Goal: Task Accomplishment & Management: Manage account settings

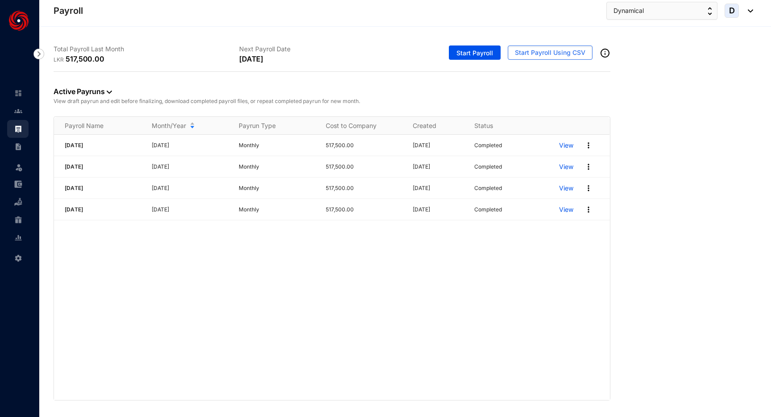
click at [341, 251] on div "[DATE] [DATE] Monthly 517,500.00 [DATE] Completed View [DATE] [DATE] Monthly 51…" at bounding box center [332, 267] width 556 height 265
click at [490, 51] on span "Start Payroll" at bounding box center [474, 53] width 37 height 9
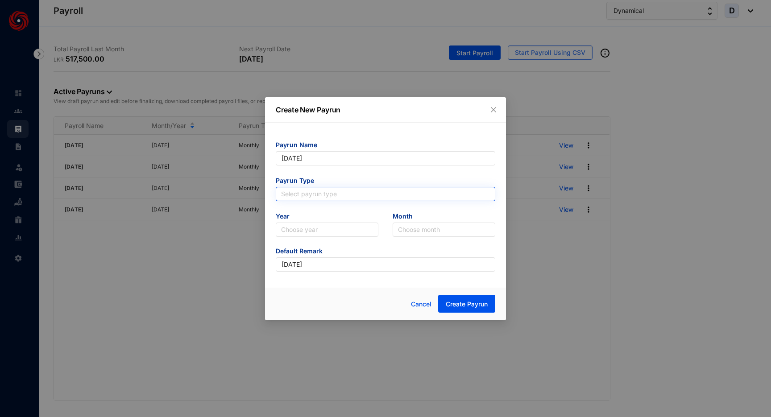
click at [371, 198] on input "search" at bounding box center [385, 193] width 209 height 13
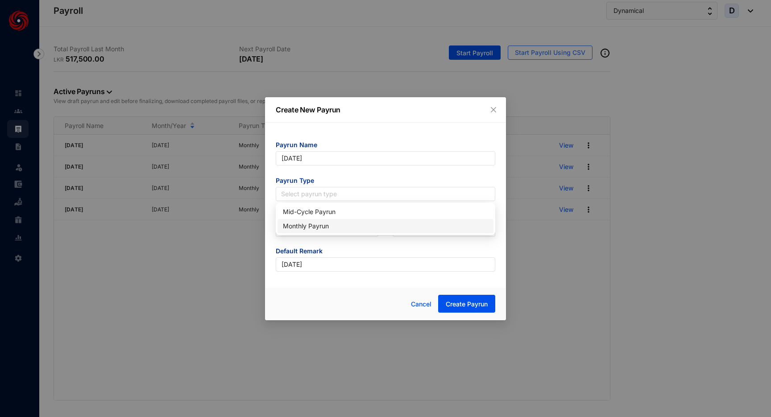
click at [354, 223] on div "Monthly Payrun" at bounding box center [385, 226] width 205 height 10
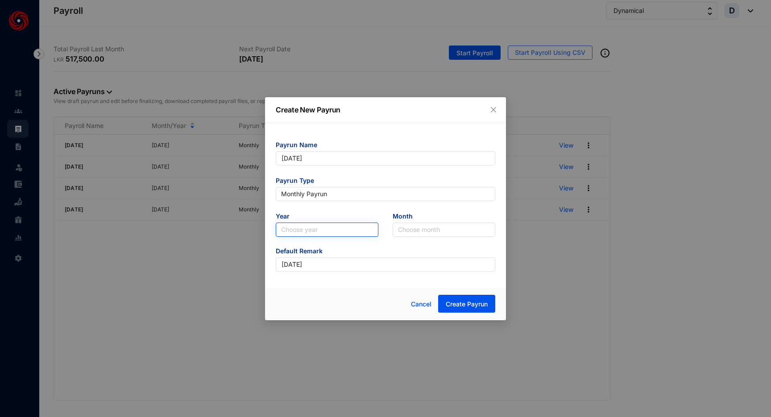
click at [346, 229] on input "search" at bounding box center [327, 229] width 92 height 13
click at [322, 264] on div "2025" at bounding box center [327, 262] width 88 height 10
click at [429, 228] on input "search" at bounding box center [444, 229] width 92 height 13
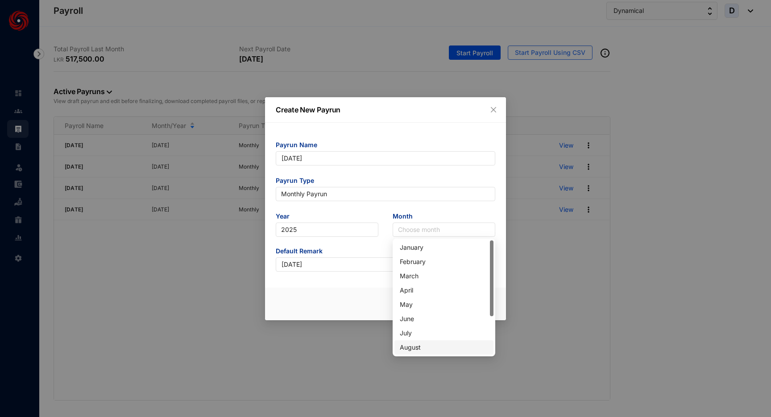
click at [410, 346] on div "August" at bounding box center [444, 348] width 88 height 10
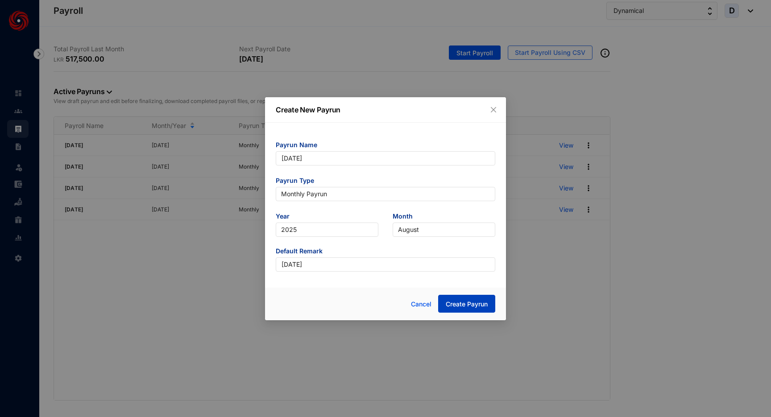
click at [474, 301] on span "Create Payrun" at bounding box center [467, 304] width 42 height 9
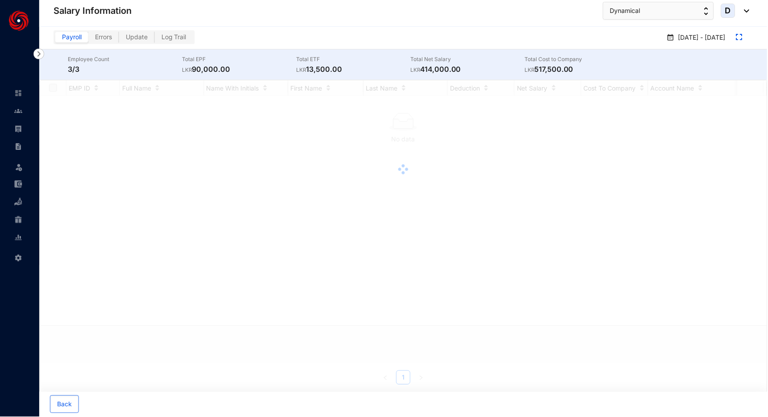
checkbox input "true"
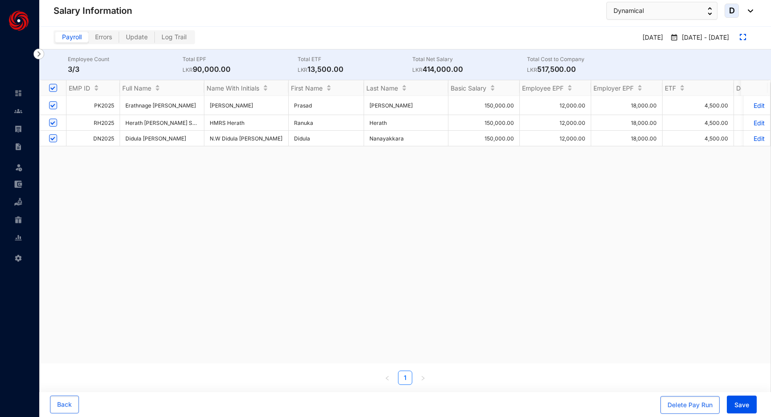
click at [455, 230] on div "PK2025 Erathnage [PERSON_NAME] [PERSON_NAME] [PERSON_NAME] 150,000.00 12,000.00…" at bounding box center [405, 230] width 731 height 268
click at [183, 177] on div "PK2025 Erathnage [PERSON_NAME] [PERSON_NAME] [PERSON_NAME] 150,000.00 12,000.00…" at bounding box center [405, 230] width 731 height 268
click at [754, 138] on p "Edit" at bounding box center [757, 139] width 16 height 8
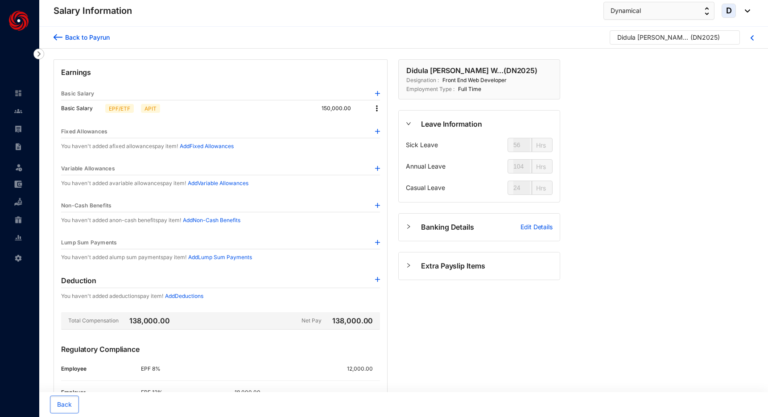
click at [424, 264] on span "Extra Payslip Items" at bounding box center [487, 265] width 132 height 11
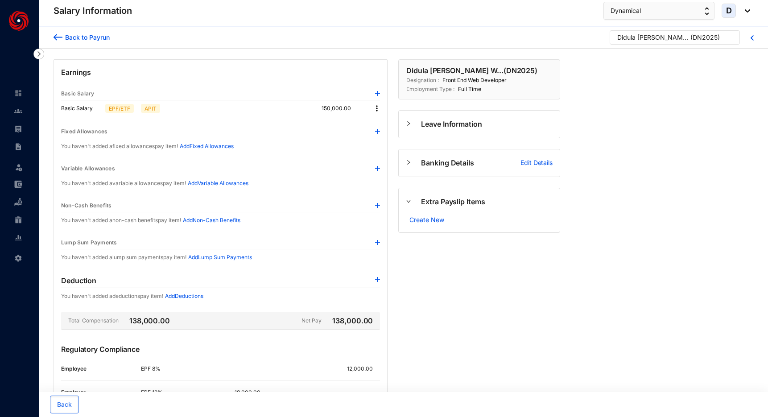
click at [55, 33] on img at bounding box center [58, 37] width 9 height 9
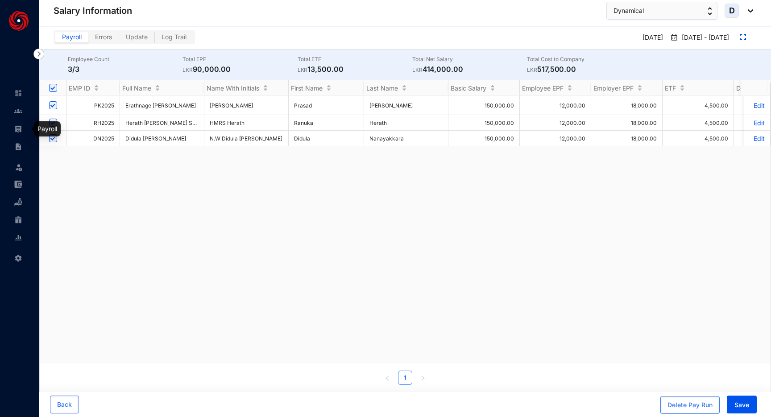
click at [20, 132] on img at bounding box center [18, 129] width 8 height 8
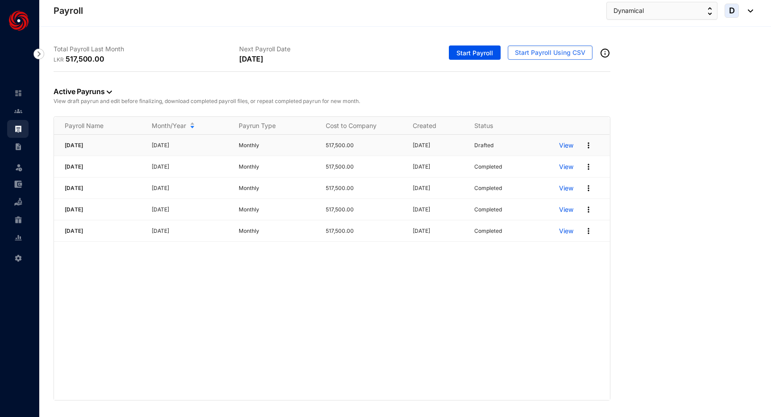
click at [585, 148] on img at bounding box center [588, 145] width 9 height 9
click at [568, 160] on p "Delete" at bounding box center [553, 163] width 63 height 15
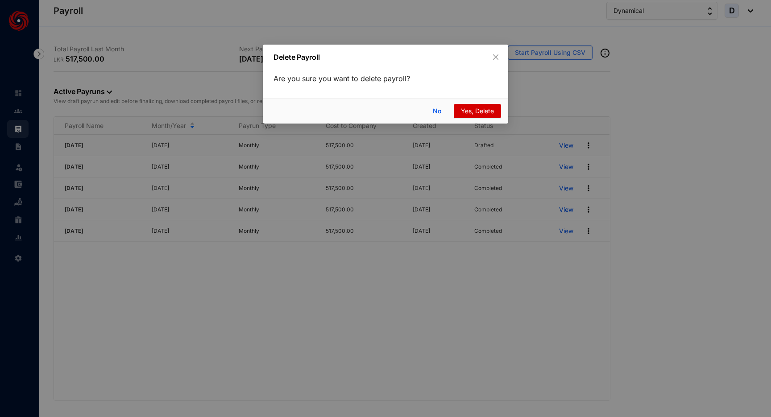
click at [471, 111] on span "Yes, Delete" at bounding box center [477, 111] width 33 height 10
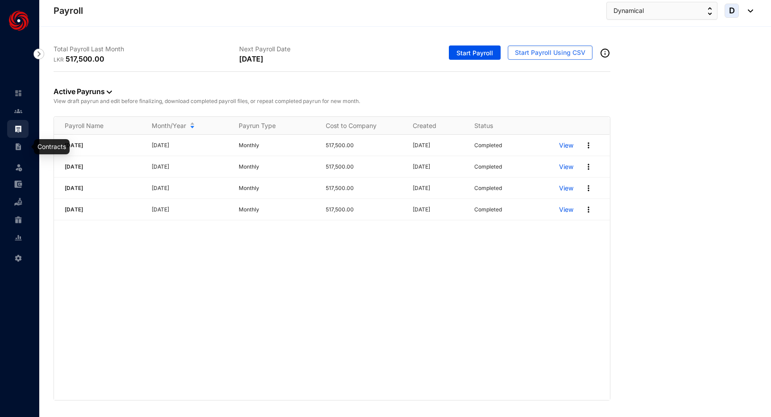
click at [17, 145] on img at bounding box center [18, 147] width 8 height 8
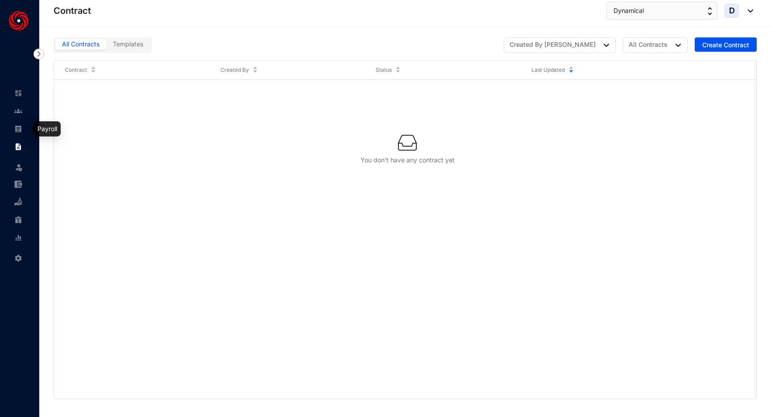
click at [21, 127] on img at bounding box center [18, 129] width 8 height 8
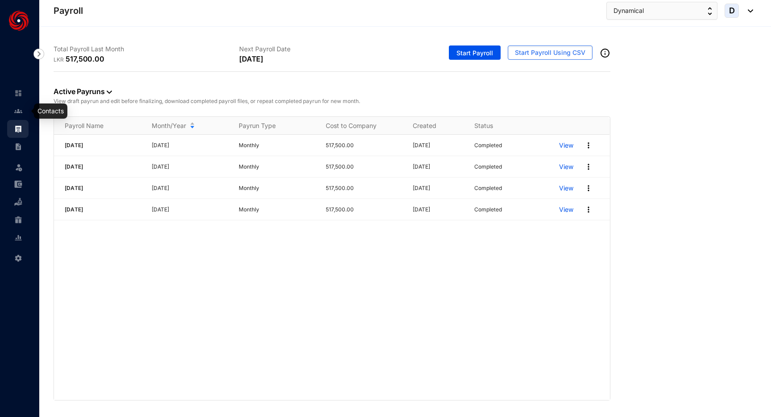
click at [19, 113] on img at bounding box center [18, 111] width 8 height 8
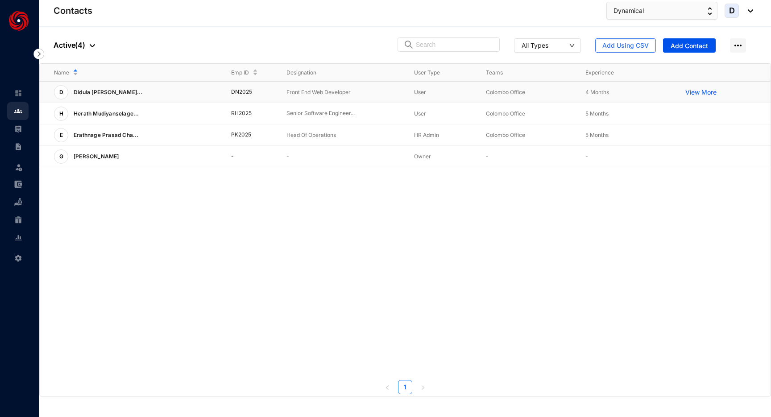
click at [170, 92] on div "D Didula [PERSON_NAME]..." at bounding box center [135, 92] width 163 height 14
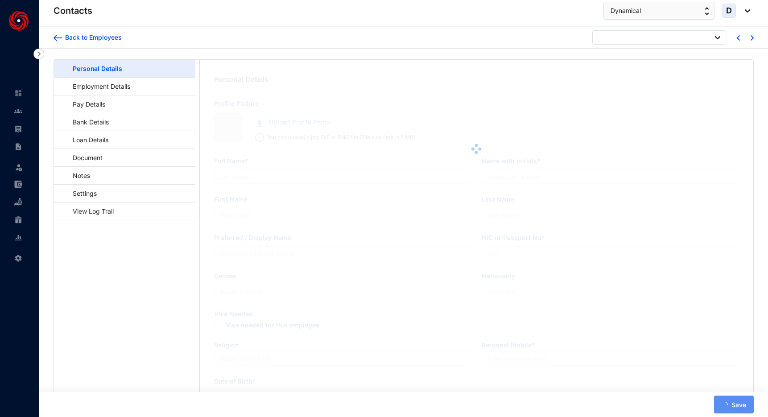
type input "Didula [PERSON_NAME]"
type input "N.W Didula [PERSON_NAME]"
type input "Didula"
type input "Nanayakkara"
type input "Didula"
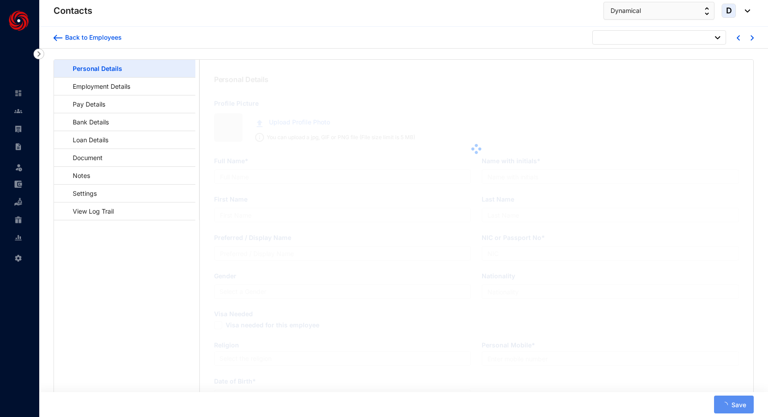
type input "952533460"
type input "Sri Lankan"
type input "0716872468"
type input "[PERSON_NAME], Midelladeniya, [GEOGRAPHIC_DATA]"
checkbox input "true"
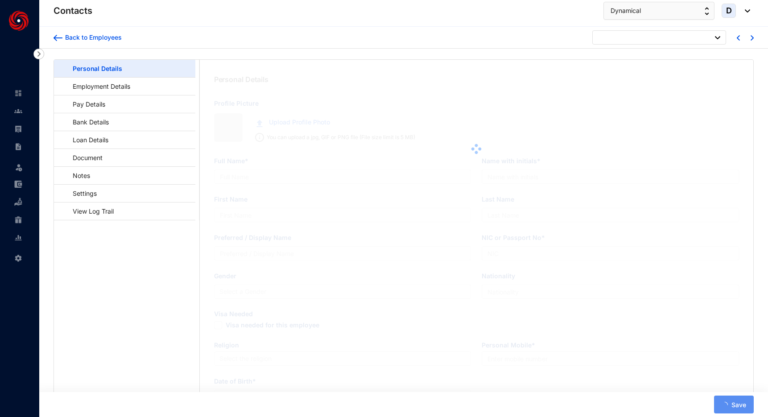
radio input "true"
type input "[DATE]"
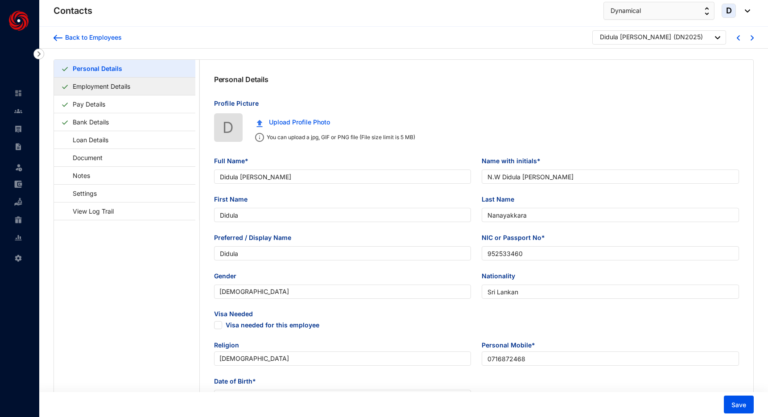
click at [118, 90] on link "Employment Details" at bounding box center [101, 86] width 65 height 18
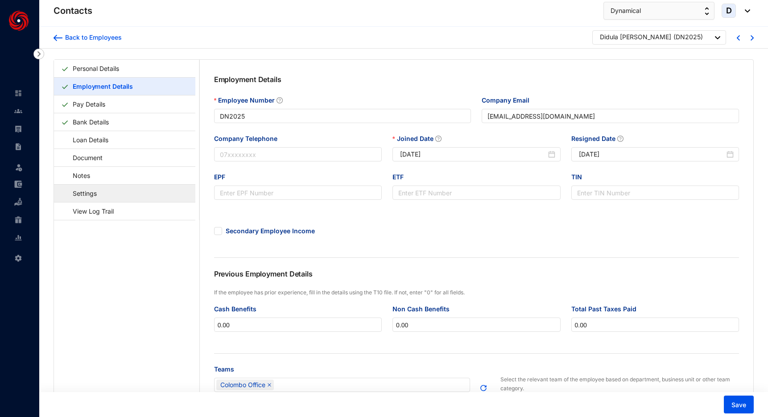
click at [91, 196] on link "Settings" at bounding box center [80, 193] width 39 height 18
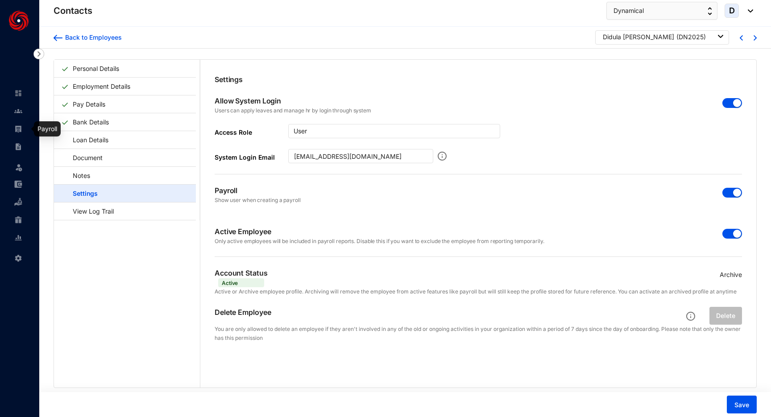
click at [19, 126] on img at bounding box center [18, 129] width 8 height 8
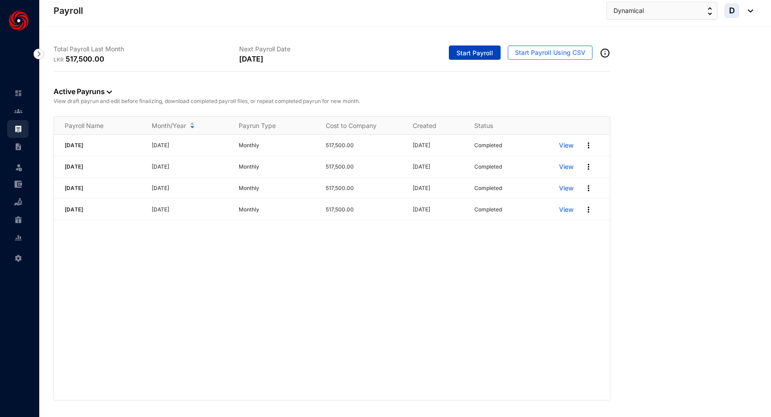
click at [475, 51] on span "Start Payroll" at bounding box center [474, 53] width 37 height 9
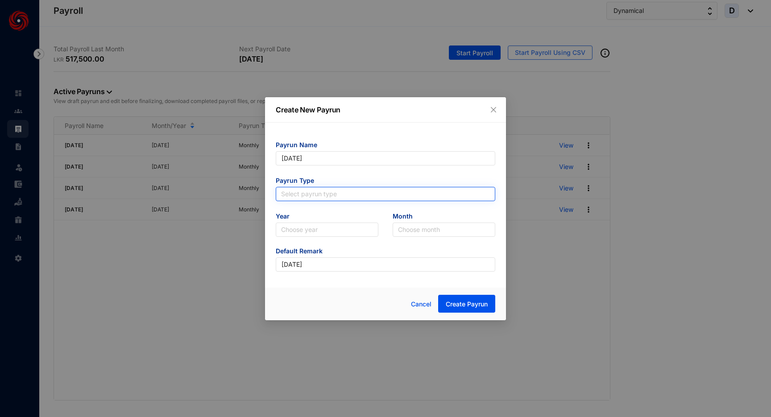
click at [372, 197] on input "search" at bounding box center [385, 193] width 209 height 13
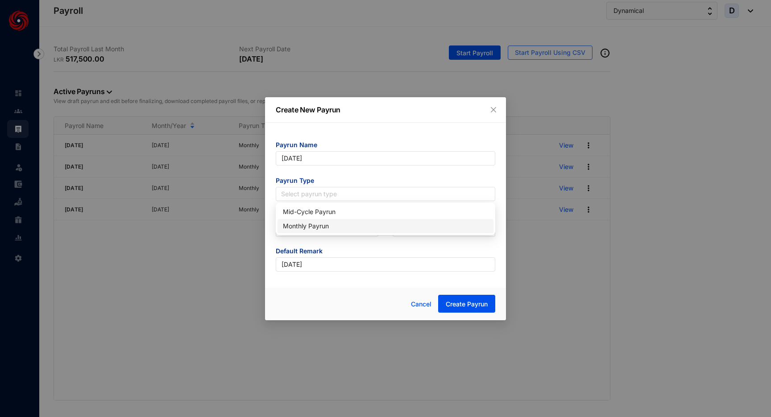
click at [359, 224] on div "Monthly Payrun" at bounding box center [385, 226] width 205 height 10
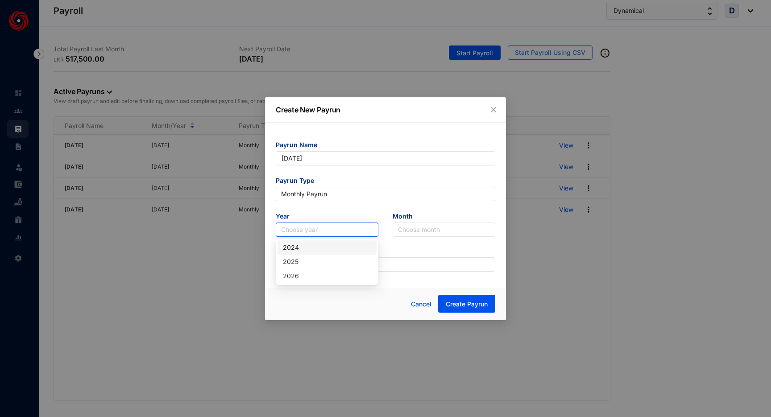
click at [347, 230] on input "search" at bounding box center [327, 229] width 92 height 13
click at [334, 260] on div "2025" at bounding box center [327, 262] width 88 height 10
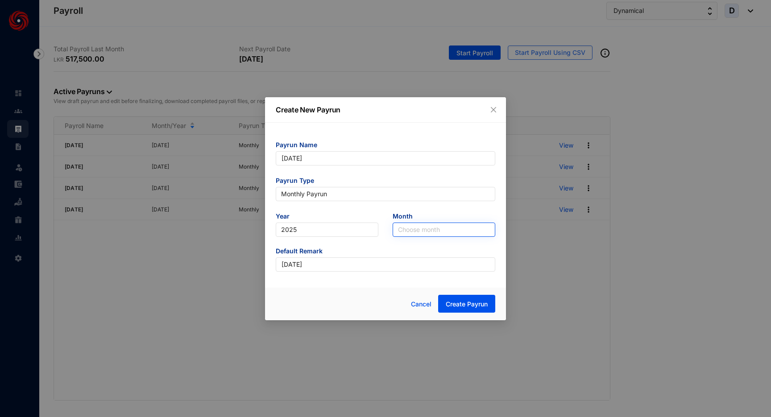
click at [421, 230] on input "search" at bounding box center [444, 229] width 92 height 13
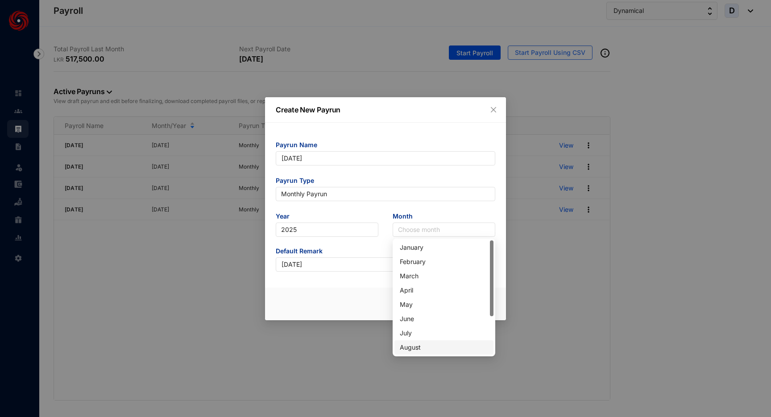
click at [411, 348] on div "August" at bounding box center [444, 348] width 88 height 10
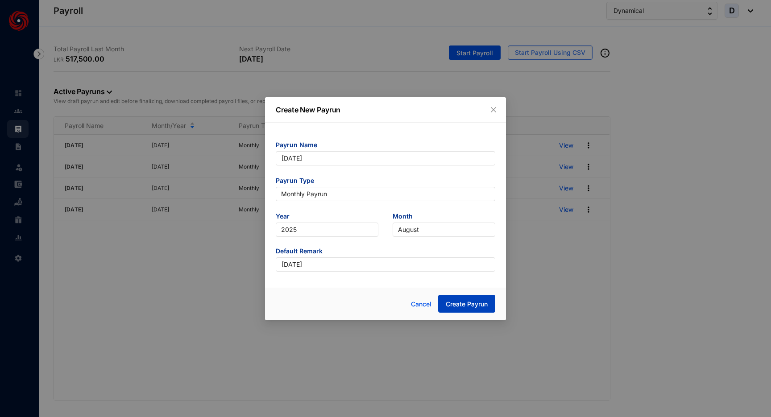
click at [463, 305] on span "Create Payrun" at bounding box center [467, 304] width 42 height 9
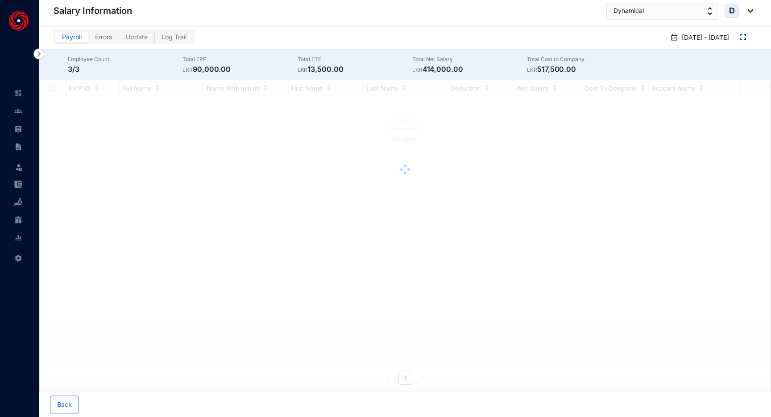
checkbox input "true"
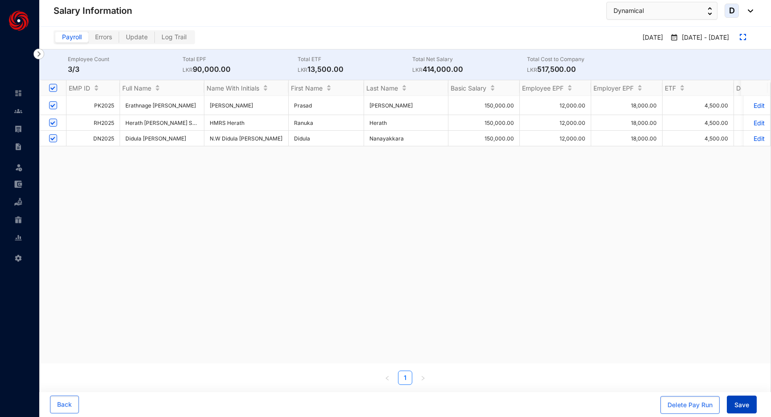
click at [743, 407] on span "Save" at bounding box center [741, 404] width 15 height 9
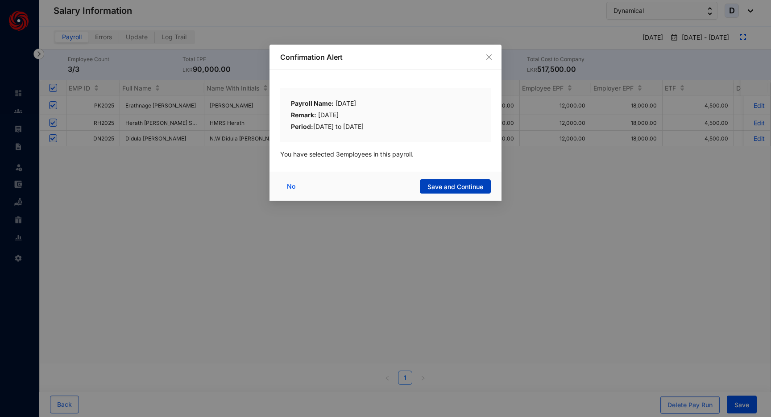
click at [446, 187] on span "Save and Continue" at bounding box center [455, 186] width 56 height 9
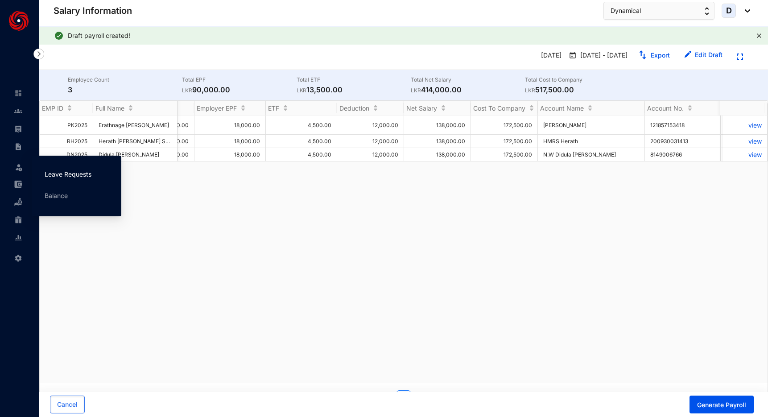
click at [48, 171] on link "Leave Requests" at bounding box center [68, 174] width 47 height 8
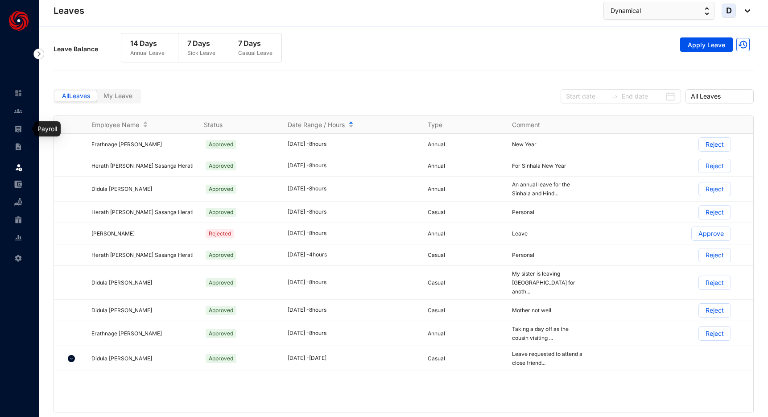
click at [18, 125] on img at bounding box center [18, 129] width 8 height 8
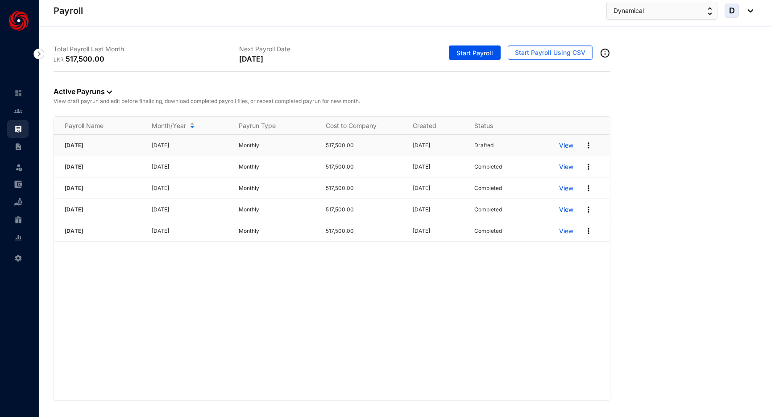
click at [564, 146] on p "View" at bounding box center [566, 145] width 14 height 9
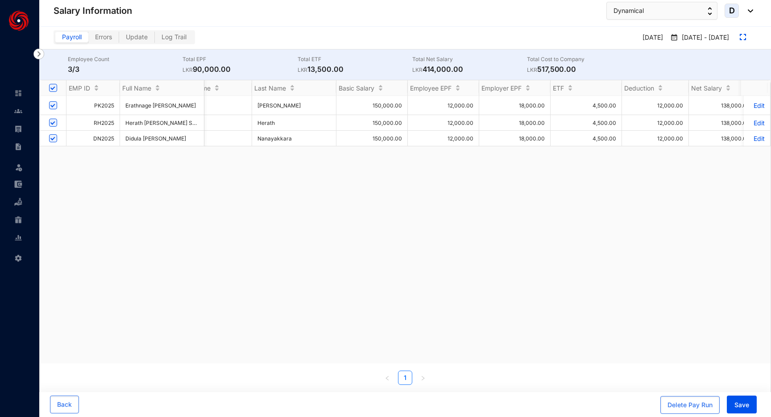
scroll to position [0, 214]
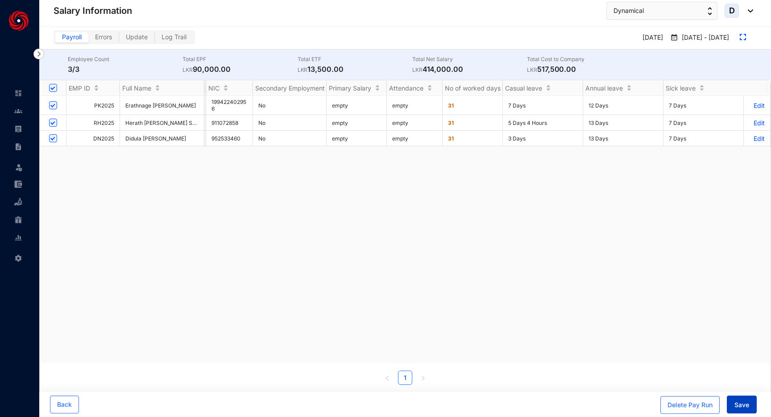
click at [737, 398] on button "Save" at bounding box center [741, 405] width 30 height 18
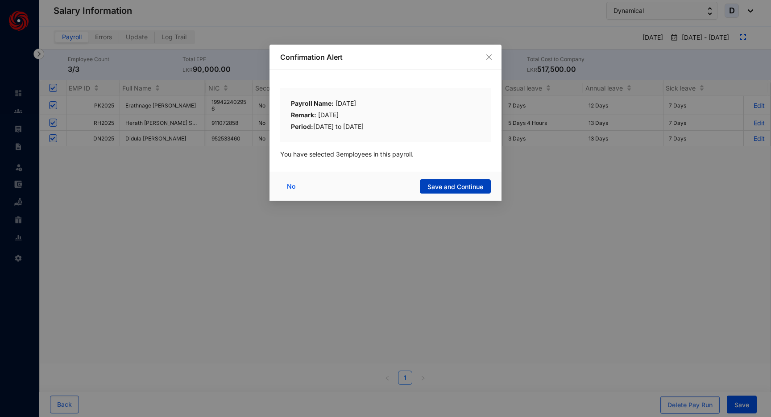
click at [464, 181] on button "Save and Continue" at bounding box center [455, 186] width 71 height 14
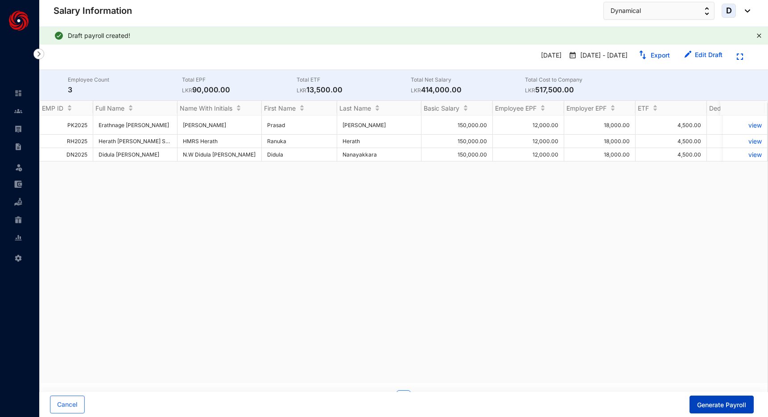
click at [711, 403] on span "Generate Payroll" at bounding box center [721, 404] width 49 height 9
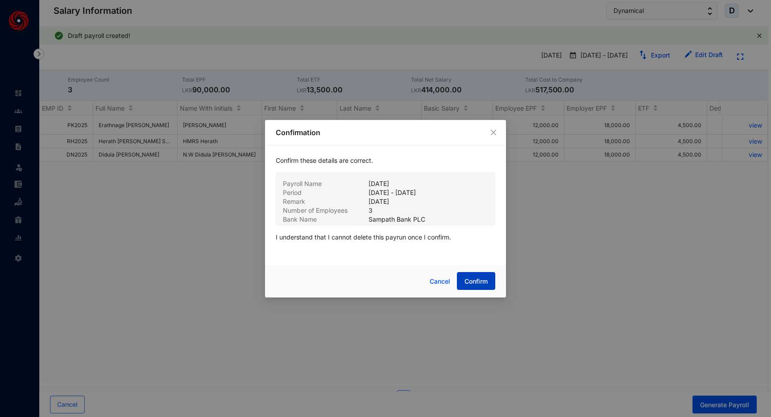
click at [476, 279] on span "Confirm" at bounding box center [475, 281] width 23 height 9
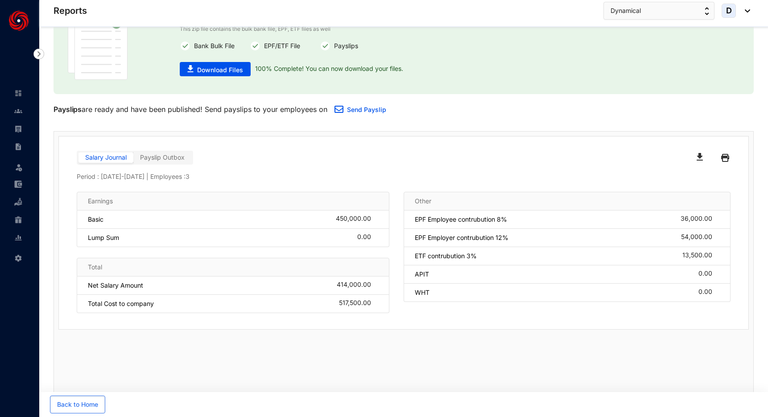
click at [168, 156] on span "Payslip Outbox" at bounding box center [162, 157] width 45 height 8
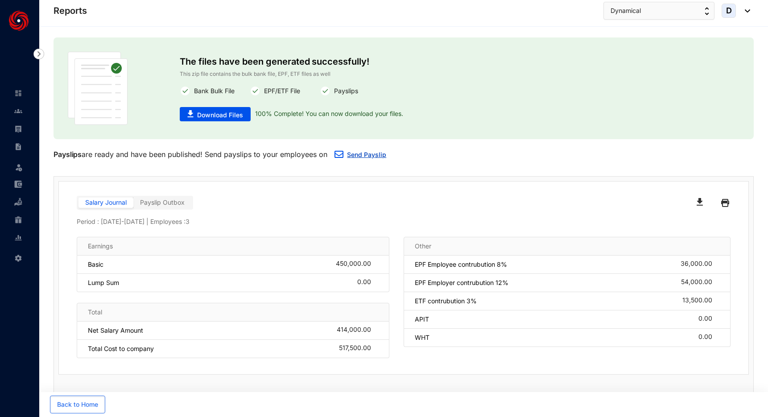
click at [363, 154] on link "Send Payslip" at bounding box center [366, 155] width 39 height 8
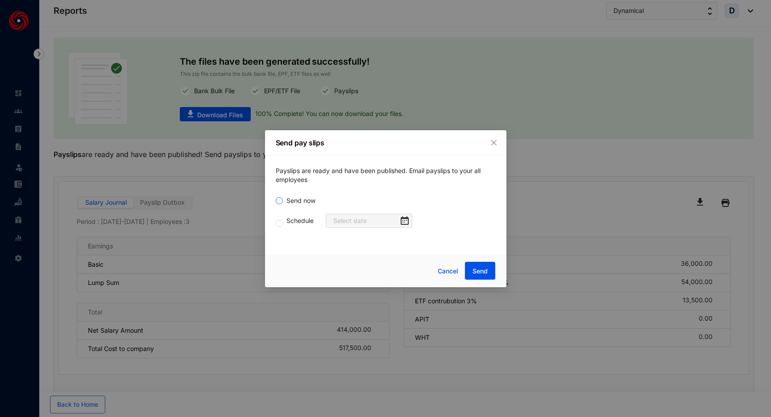
click at [299, 201] on span "Send now" at bounding box center [301, 201] width 36 height 10
click at [283, 201] on input "Send now" at bounding box center [279, 200] width 7 height 7
radio input "true"
click at [481, 271] on span "Send" at bounding box center [479, 271] width 15 height 9
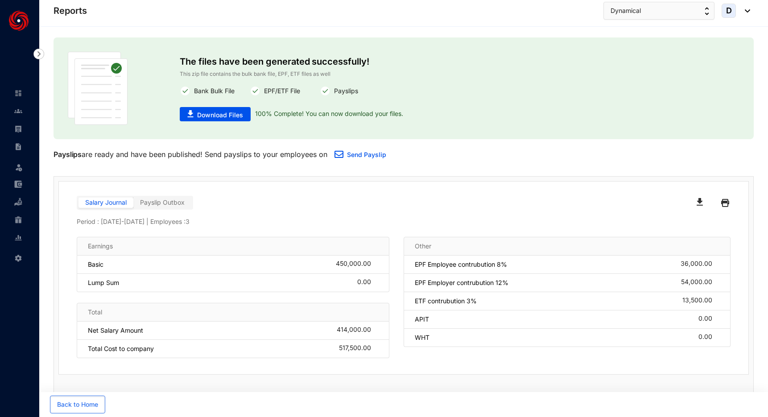
click at [175, 199] on span "Payslip Outbox" at bounding box center [162, 202] width 45 height 8
click at [725, 202] on img at bounding box center [725, 203] width 8 height 14
click at [18, 130] on img at bounding box center [18, 129] width 8 height 8
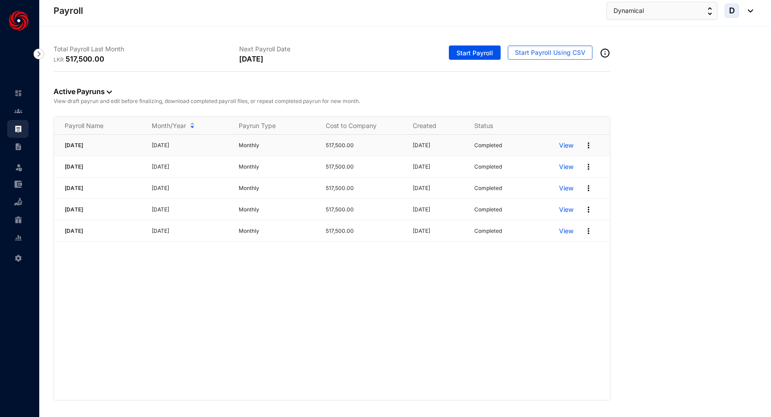
click at [572, 145] on p "View" at bounding box center [566, 145] width 14 height 9
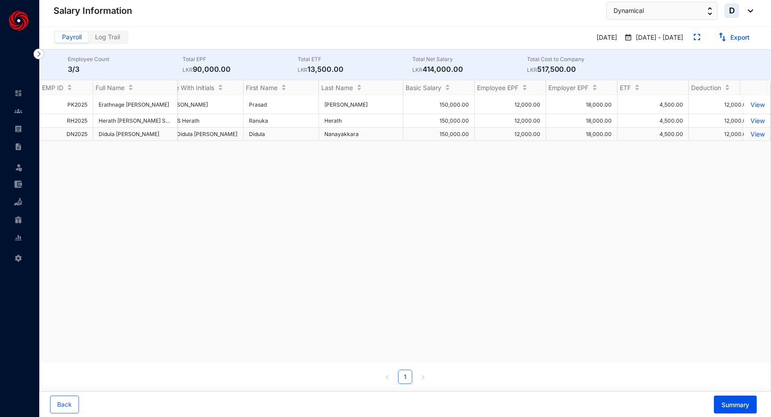
scroll to position [0, 93]
